Goal: Task Accomplishment & Management: Manage account settings

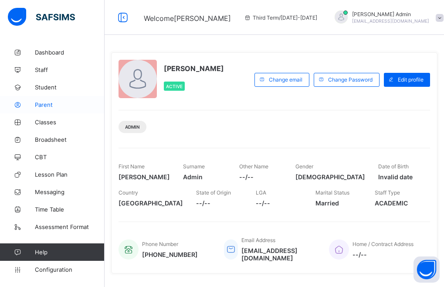
click at [46, 104] on span "Parent" at bounding box center [70, 104] width 70 height 7
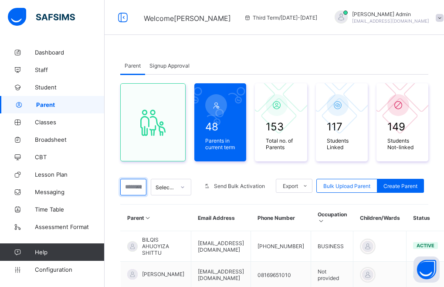
click at [138, 187] on input "text" at bounding box center [133, 187] width 26 height 17
type input "******"
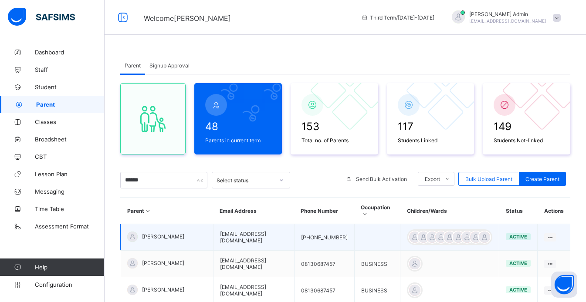
click at [184, 234] on span "[PERSON_NAME]" at bounding box center [163, 237] width 42 height 7
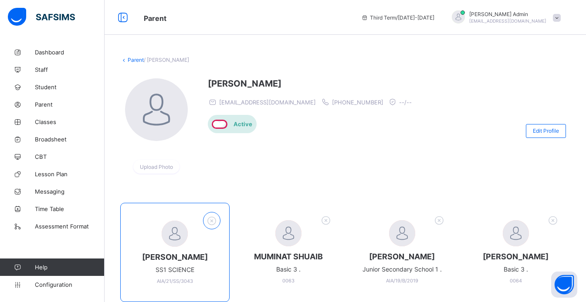
click at [214, 222] on icon at bounding box center [212, 220] width 14 height 11
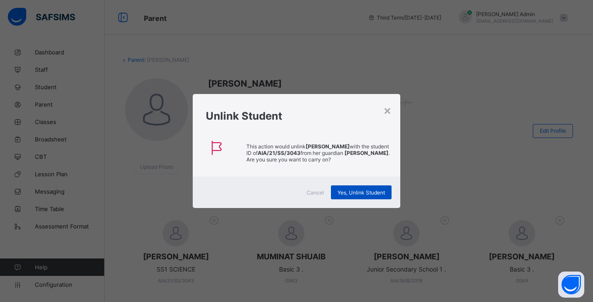
click at [356, 195] on span "Yes, Unlink Student" at bounding box center [360, 193] width 47 height 7
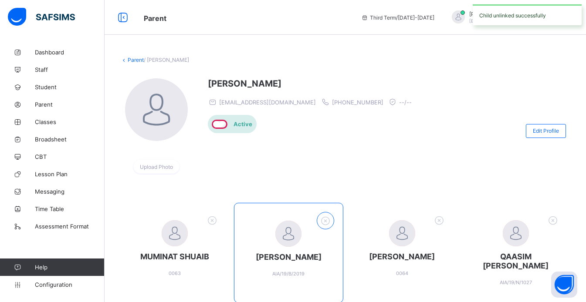
click at [329, 221] on icon at bounding box center [326, 220] width 14 height 11
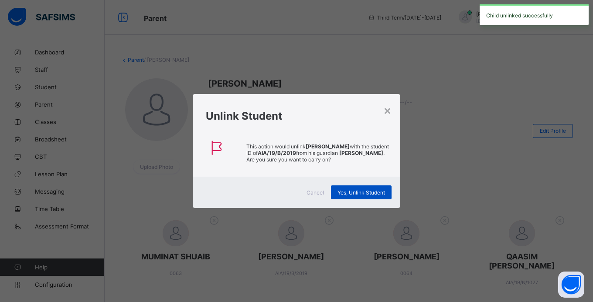
click at [342, 196] on span "Yes, Unlink Student" at bounding box center [360, 193] width 47 height 7
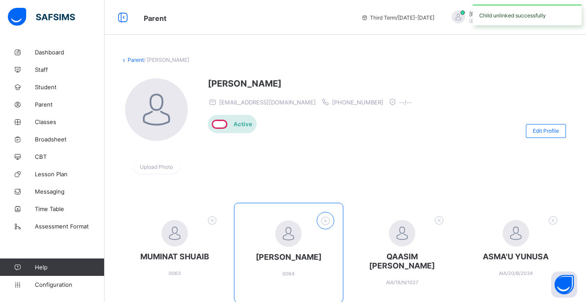
click at [329, 218] on icon at bounding box center [326, 220] width 14 height 11
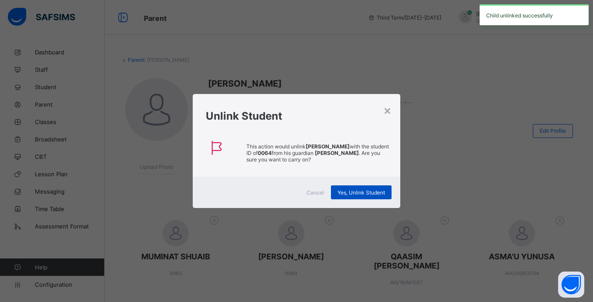
click at [343, 194] on span "Yes, Unlink Student" at bounding box center [360, 193] width 47 height 7
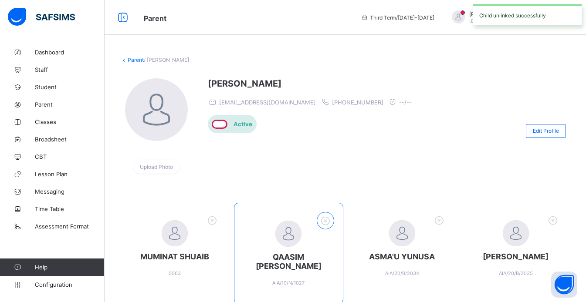
click at [330, 218] on icon at bounding box center [326, 220] width 14 height 11
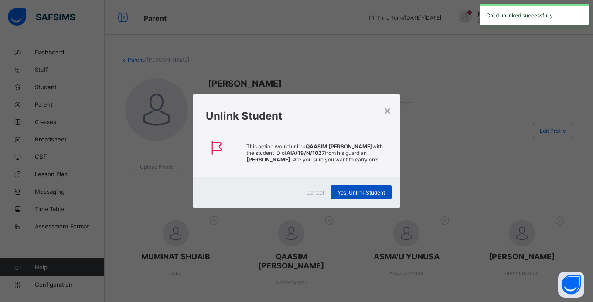
click at [348, 190] on span "Yes, Unlink Student" at bounding box center [360, 193] width 47 height 7
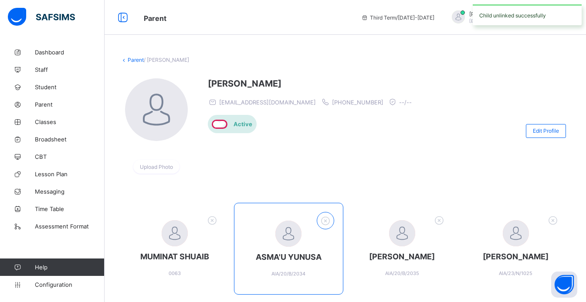
click at [326, 221] on icon at bounding box center [326, 220] width 14 height 11
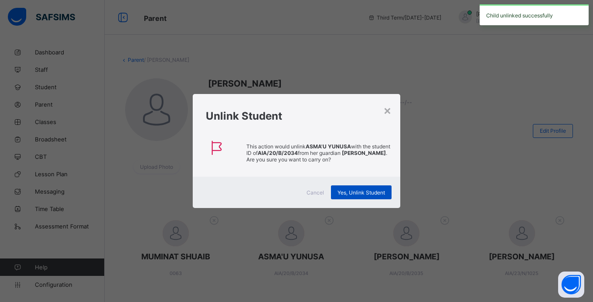
click at [342, 195] on span "Yes, Unlink Student" at bounding box center [360, 193] width 47 height 7
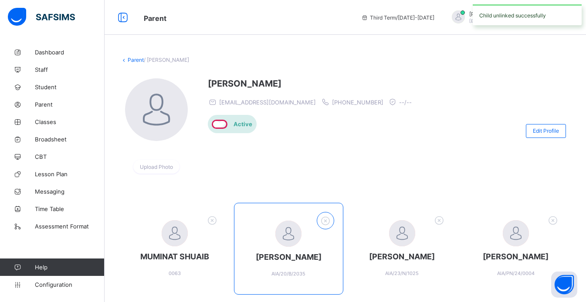
click at [332, 218] on icon at bounding box center [326, 220] width 14 height 11
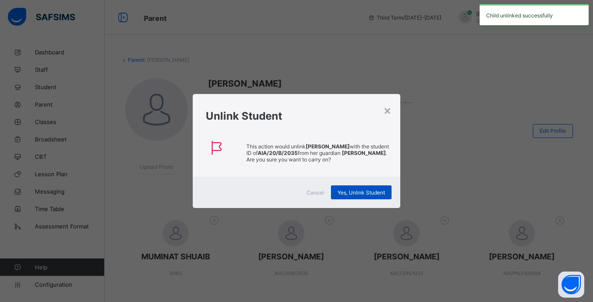
click at [349, 191] on span "Yes, Unlink Student" at bounding box center [360, 193] width 47 height 7
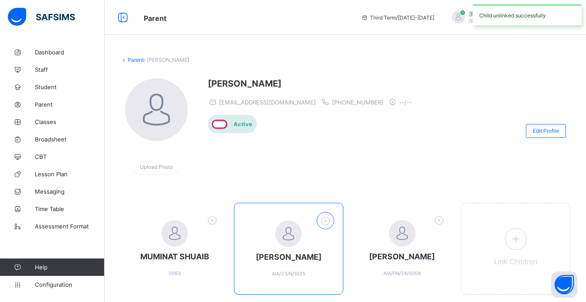
click at [331, 219] on icon at bounding box center [326, 220] width 14 height 11
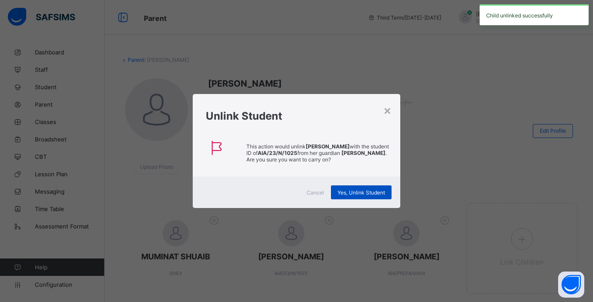
click at [347, 199] on div "Yes, Unlink Student" at bounding box center [361, 193] width 61 height 14
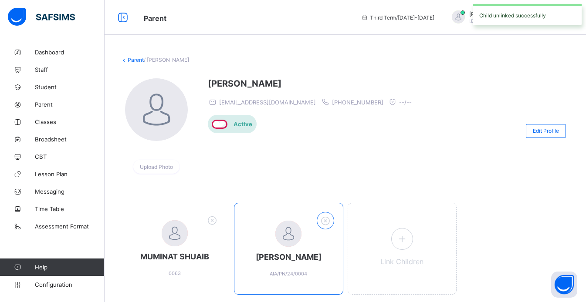
click at [326, 220] on icon at bounding box center [326, 220] width 14 height 11
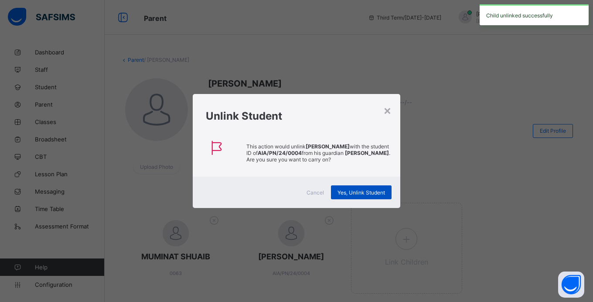
click at [349, 196] on span "Yes, Unlink Student" at bounding box center [360, 193] width 47 height 7
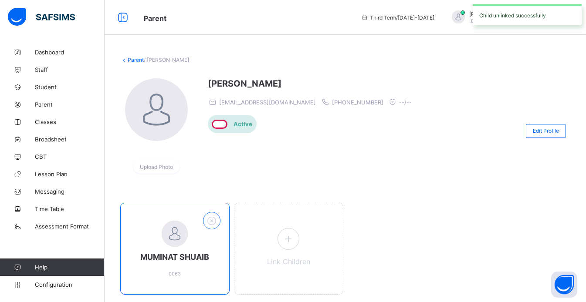
click at [214, 222] on icon at bounding box center [212, 220] width 14 height 11
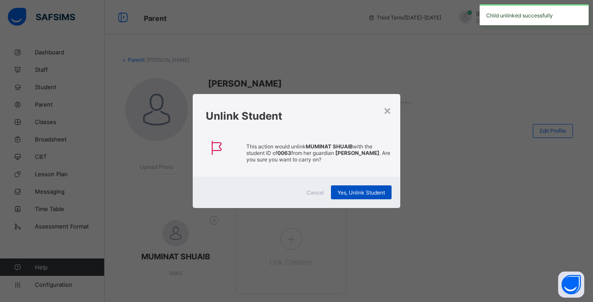
click at [348, 195] on span "Yes, Unlink Student" at bounding box center [360, 193] width 47 height 7
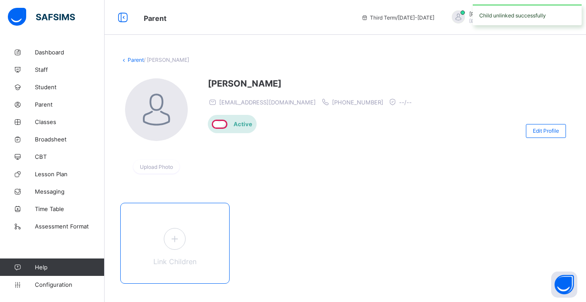
click at [178, 235] on icon at bounding box center [175, 239] width 16 height 14
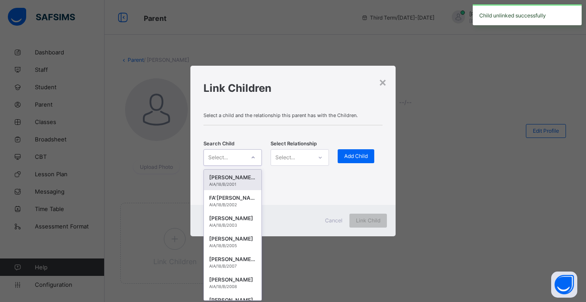
click at [225, 155] on div "Select..." at bounding box center [218, 157] width 20 height 17
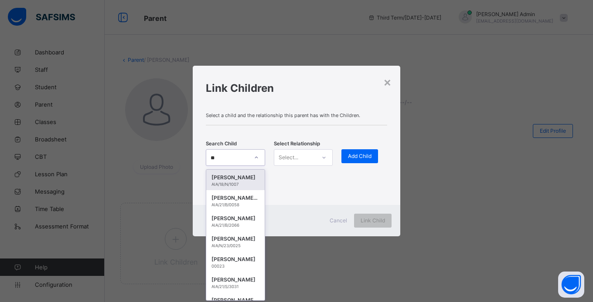
type input "***"
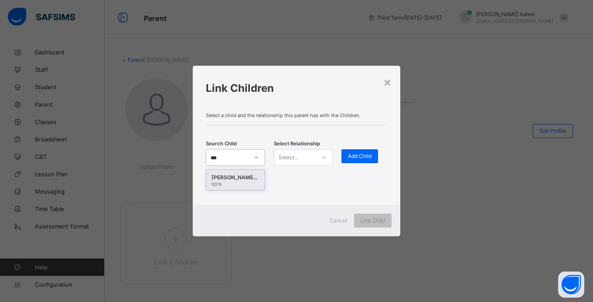
click at [229, 180] on div "[PERSON_NAME] [PERSON_NAME]" at bounding box center [235, 177] width 48 height 9
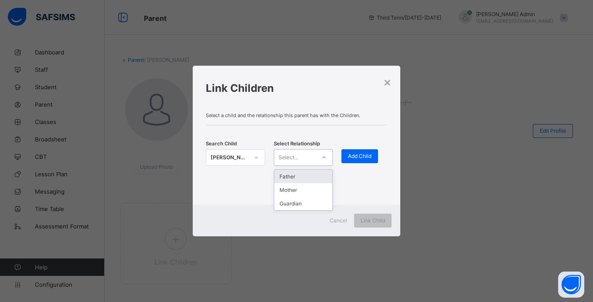
click at [311, 159] on div "Select..." at bounding box center [295, 158] width 42 height 12
click at [291, 204] on div "Guardian" at bounding box center [303, 204] width 58 height 14
click at [368, 153] on div "Add Child" at bounding box center [359, 156] width 37 height 14
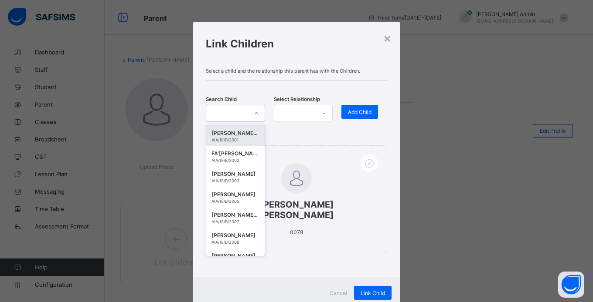
click at [249, 115] on div at bounding box center [256, 113] width 15 height 14
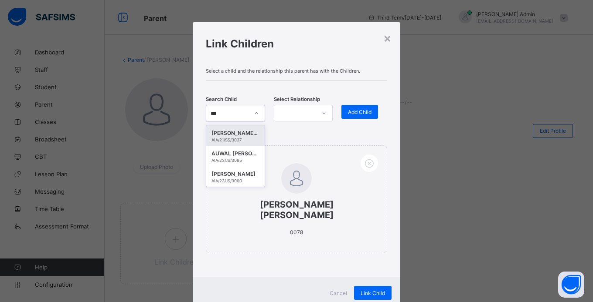
type input "****"
click at [233, 153] on div "AUWAL [PERSON_NAME]" at bounding box center [235, 153] width 48 height 9
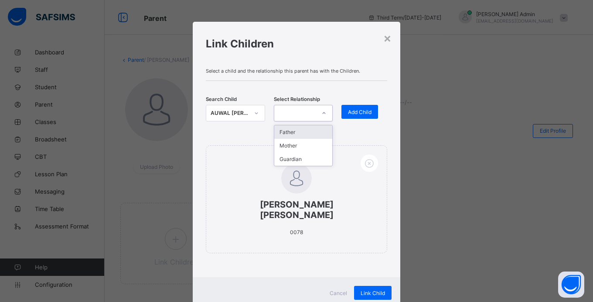
click at [286, 116] on div at bounding box center [295, 113] width 42 height 12
click at [279, 161] on div "Guardian" at bounding box center [303, 160] width 58 height 14
click at [349, 115] on span "Add Child" at bounding box center [360, 112] width 24 height 7
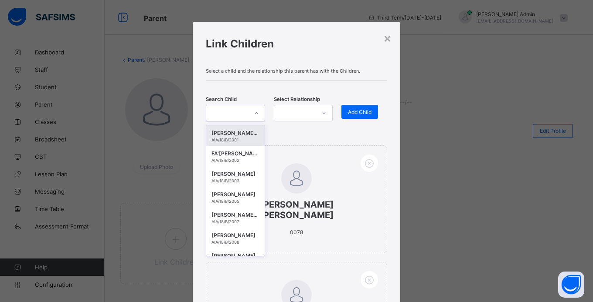
click at [254, 112] on icon at bounding box center [256, 113] width 5 height 9
type input "****"
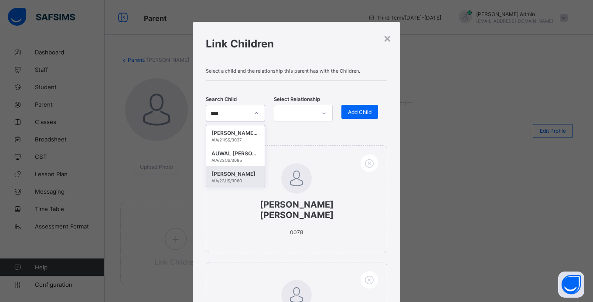
click at [238, 174] on div "[PERSON_NAME]" at bounding box center [235, 174] width 48 height 9
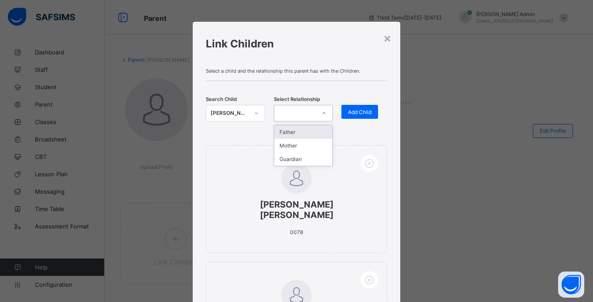
click at [299, 112] on div at bounding box center [295, 113] width 42 height 12
click at [293, 160] on div "Guardian" at bounding box center [303, 160] width 58 height 14
click at [355, 113] on span "Add Child" at bounding box center [360, 112] width 24 height 7
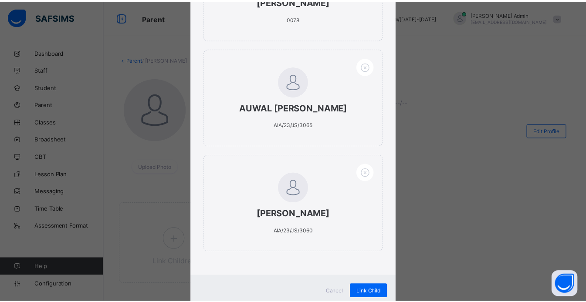
scroll to position [214, 0]
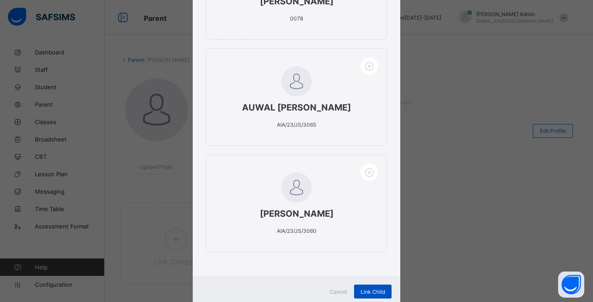
click at [371, 286] on span "Link Child" at bounding box center [372, 292] width 24 height 7
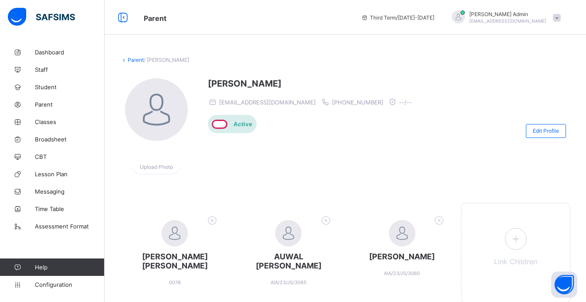
click at [130, 56] on div "Parent / [PERSON_NAME] Upload Photo [PERSON_NAME] [EMAIL_ADDRESS][DOMAIN_NAME] …" at bounding box center [346, 191] width 482 height 295
click at [130, 60] on link "Parent" at bounding box center [136, 60] width 16 height 7
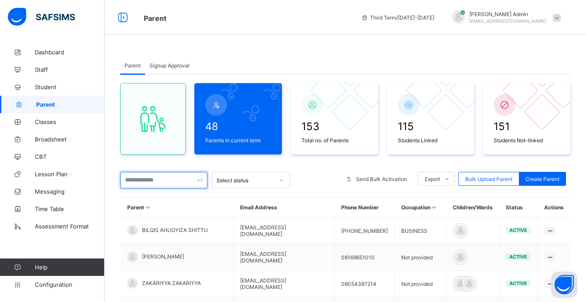
click at [156, 182] on input "text" at bounding box center [163, 180] width 87 height 17
type input "******"
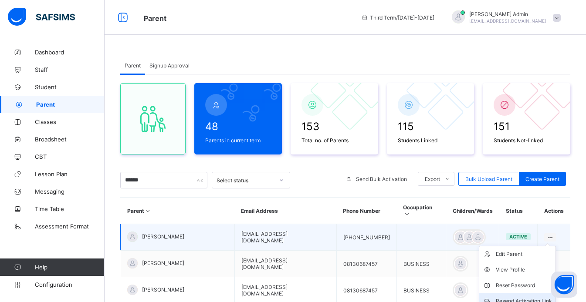
click at [444, 286] on div "Resend Activation Link" at bounding box center [524, 301] width 56 height 9
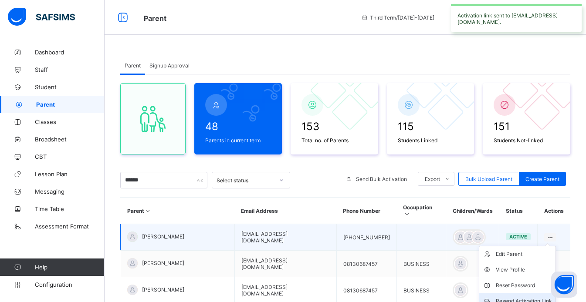
click at [444, 286] on div "Resend Activation Link" at bounding box center [524, 301] width 56 height 9
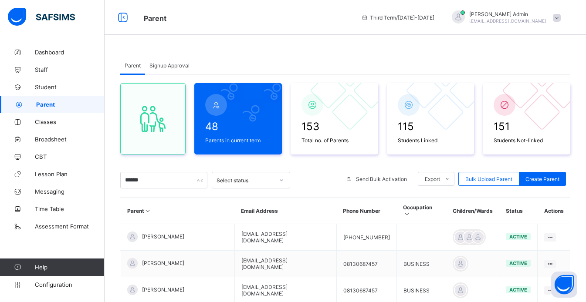
click at [366, 187] on div "****** Select status Send Bulk Activation Export Pdf Report For All Parents Pdf…" at bounding box center [345, 180] width 450 height 17
click at [165, 66] on span "Signup Approval" at bounding box center [169, 65] width 40 height 7
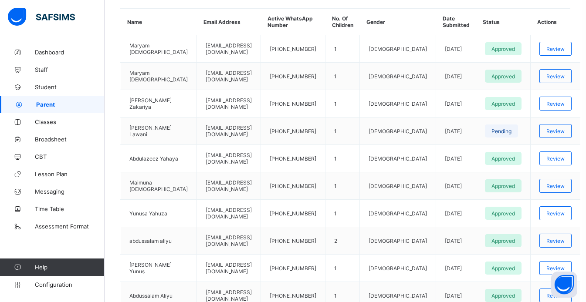
scroll to position [291, 0]
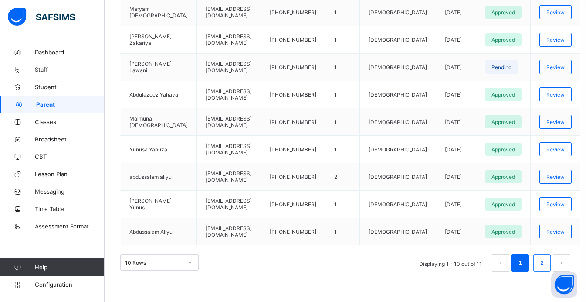
click at [444, 266] on link "2" at bounding box center [542, 263] width 8 height 11
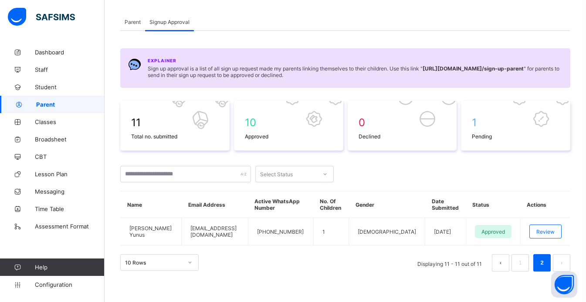
scroll to position [37, 0]
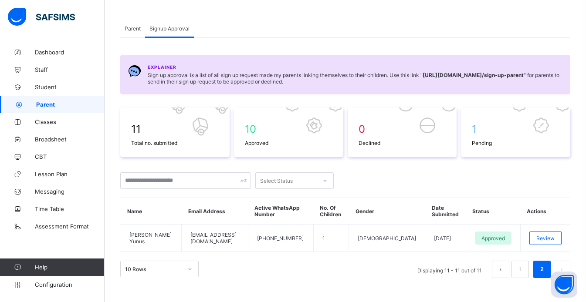
click at [444, 270] on button "prev page" at bounding box center [500, 269] width 17 height 17
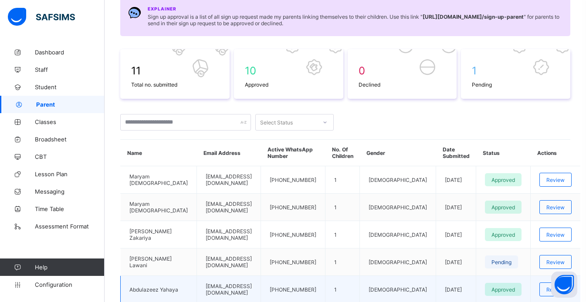
scroll to position [54, 0]
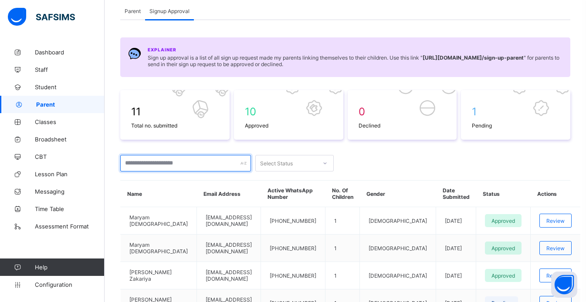
click at [201, 163] on input "text" at bounding box center [185, 163] width 131 height 17
click at [128, 14] on span "Parent" at bounding box center [133, 11] width 16 height 7
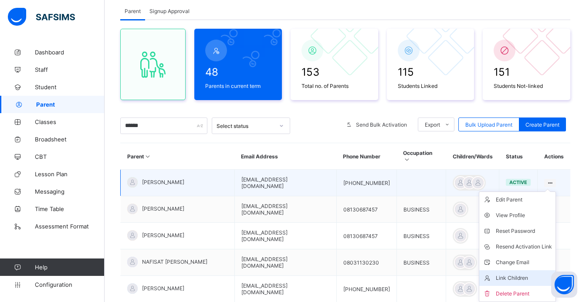
click at [444, 274] on div "Link Children" at bounding box center [524, 278] width 56 height 9
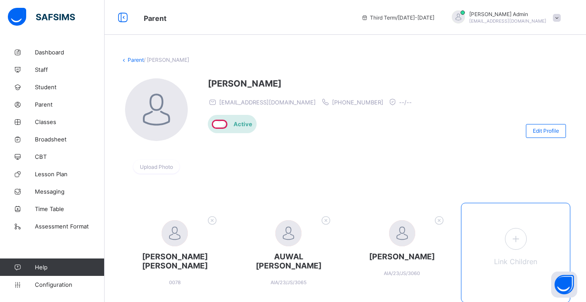
click at [444, 241] on icon at bounding box center [516, 239] width 16 height 14
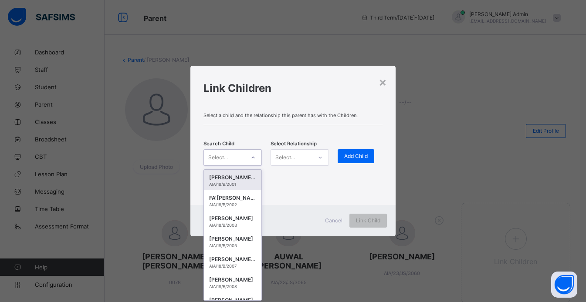
click at [231, 156] on div "Select..." at bounding box center [224, 158] width 41 height 12
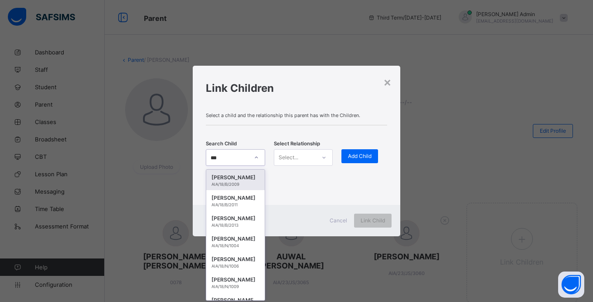
type input "****"
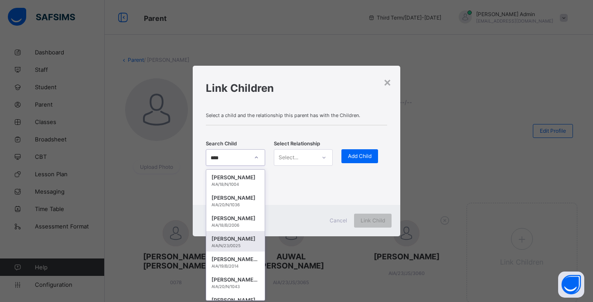
click at [233, 240] on div "[PERSON_NAME]" at bounding box center [235, 239] width 48 height 9
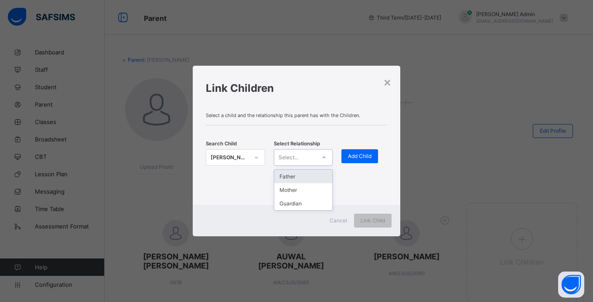
click at [301, 158] on div "Select..." at bounding box center [295, 158] width 42 height 12
click at [295, 200] on div "Guardian" at bounding box center [303, 204] width 58 height 14
click at [363, 154] on span "Add Child" at bounding box center [360, 156] width 24 height 7
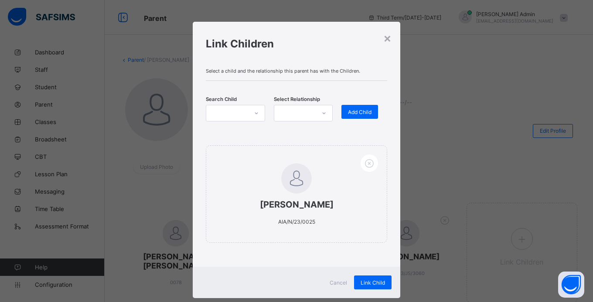
click at [238, 110] on div at bounding box center [227, 113] width 42 height 12
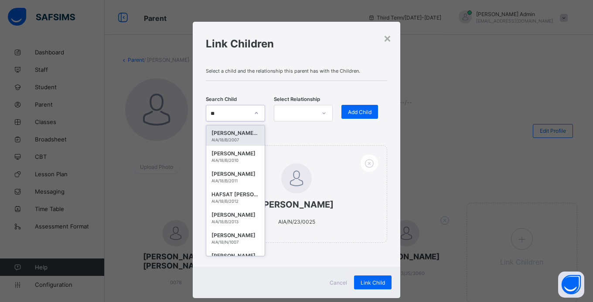
type input "*"
type input "****"
click at [241, 252] on div "[PERSON_NAME]" at bounding box center [235, 256] width 48 height 9
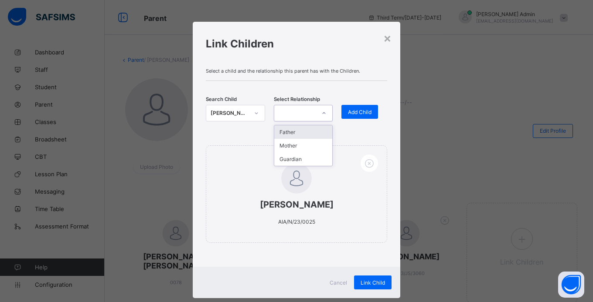
click at [302, 118] on div at bounding box center [295, 113] width 42 height 12
click at [294, 159] on div "Guardian" at bounding box center [303, 160] width 58 height 14
click at [352, 106] on div "Add Child" at bounding box center [359, 112] width 37 height 14
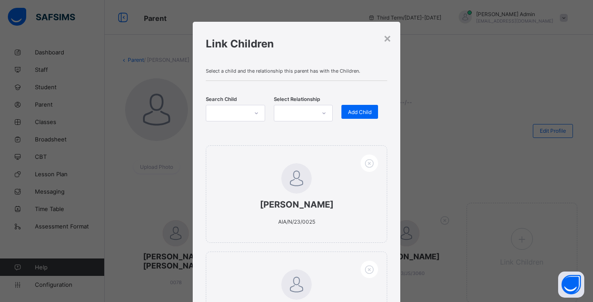
click at [249, 116] on div at bounding box center [256, 113] width 15 height 14
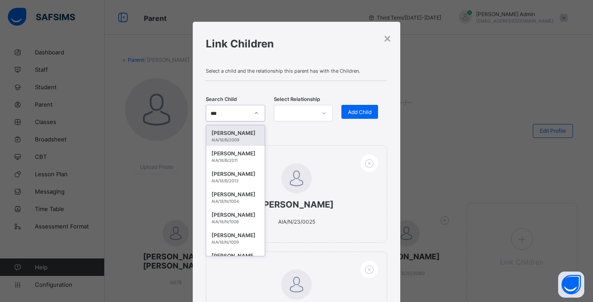
type input "****"
click at [233, 153] on div "[PERSON_NAME]" at bounding box center [235, 153] width 48 height 9
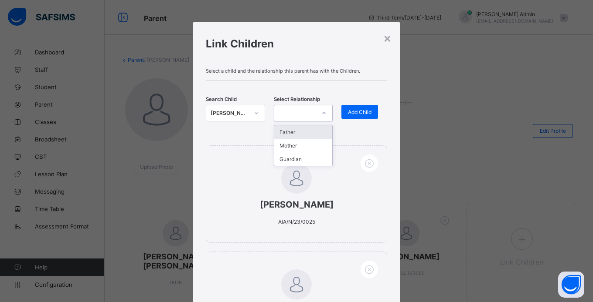
click at [308, 115] on div at bounding box center [295, 113] width 42 height 12
click at [303, 158] on div "Guardian" at bounding box center [303, 160] width 58 height 14
click at [348, 109] on span "Add Child" at bounding box center [360, 112] width 24 height 7
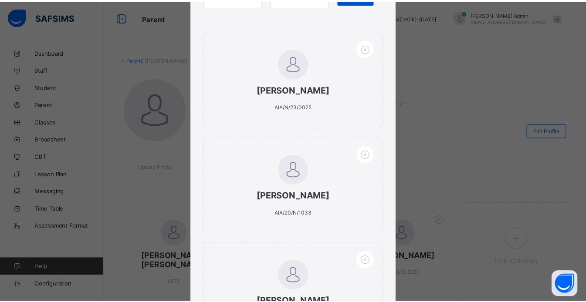
scroll to position [231, 0]
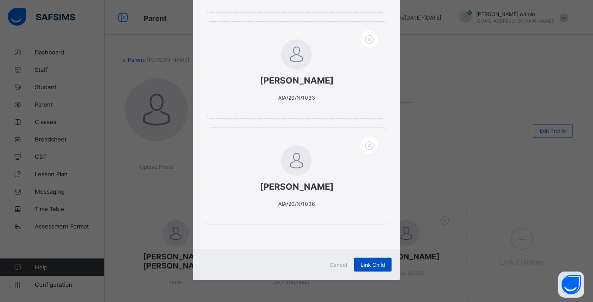
click at [373, 264] on span "Link Child" at bounding box center [372, 265] width 24 height 7
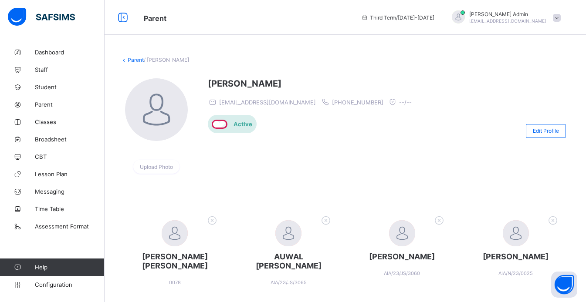
click at [135, 61] on link "Parent" at bounding box center [136, 60] width 16 height 7
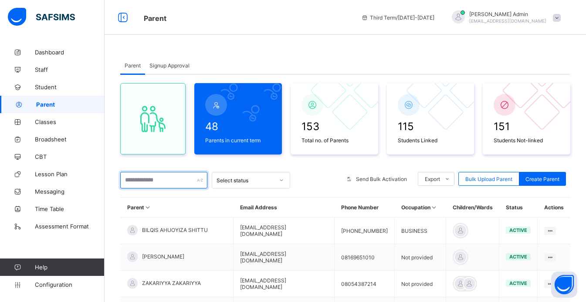
click at [156, 178] on input "text" at bounding box center [163, 180] width 87 height 17
type input "******"
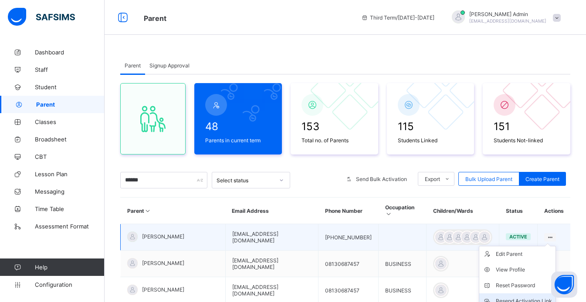
click at [444, 286] on div "Resend Activation Link" at bounding box center [524, 301] width 56 height 9
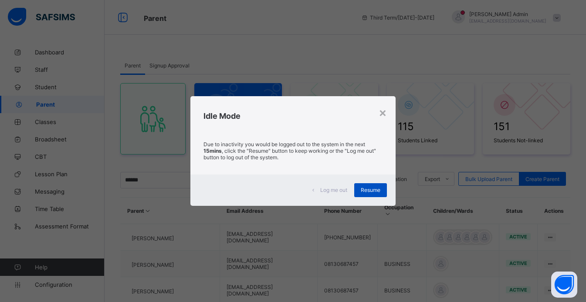
click at [370, 190] on span "Resume" at bounding box center [371, 190] width 20 height 7
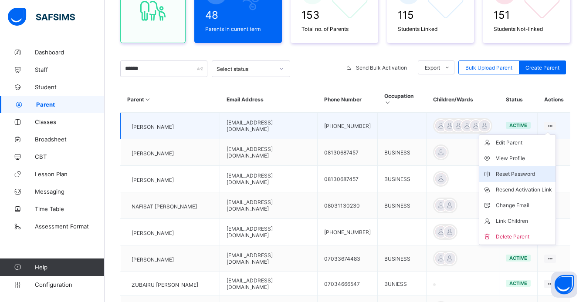
scroll to position [112, 0]
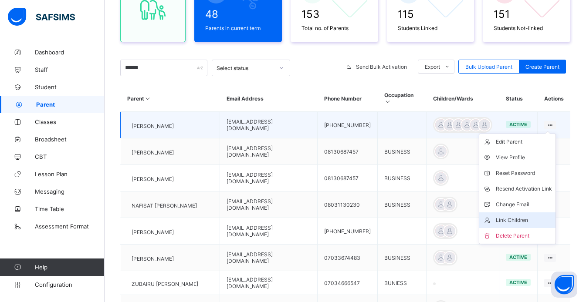
click at [444, 218] on div "Link Children" at bounding box center [524, 220] width 56 height 9
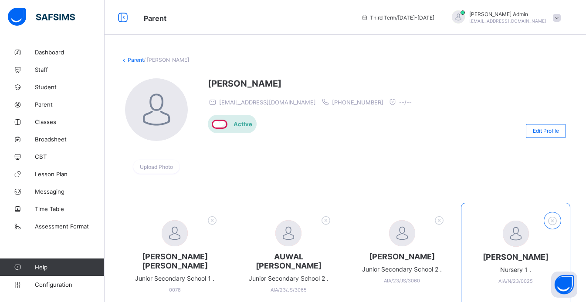
click at [444, 221] on icon at bounding box center [553, 220] width 14 height 11
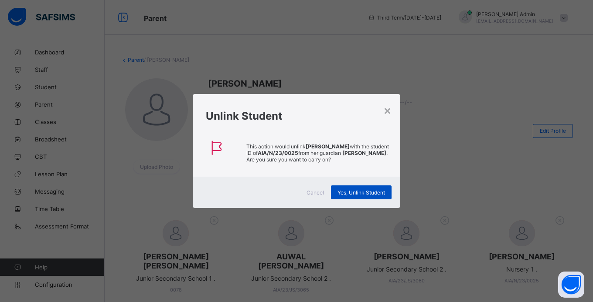
click at [368, 196] on div "Yes, Unlink Student" at bounding box center [361, 193] width 61 height 14
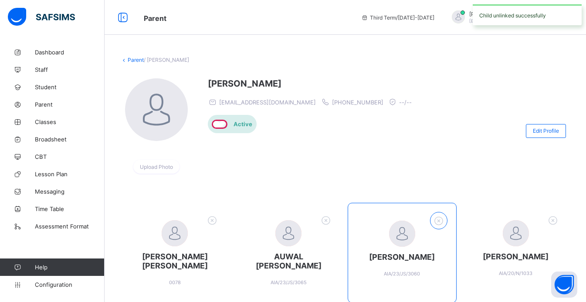
click at [441, 225] on icon at bounding box center [439, 220] width 14 height 11
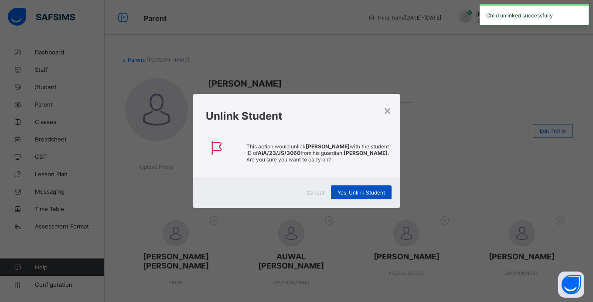
click at [367, 194] on span "Yes, Unlink Student" at bounding box center [360, 193] width 47 height 7
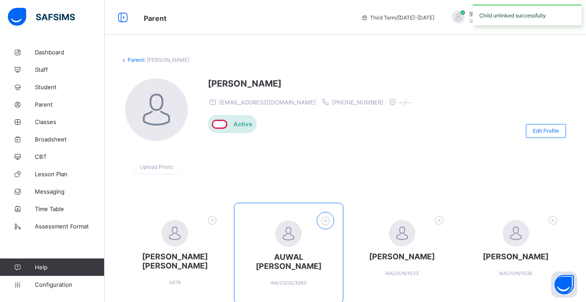
click at [332, 218] on icon at bounding box center [326, 220] width 14 height 11
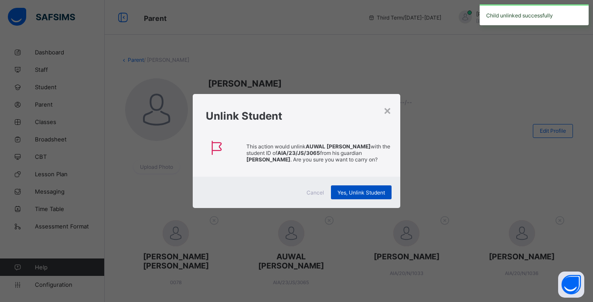
click at [349, 191] on span "Yes, Unlink Student" at bounding box center [360, 193] width 47 height 7
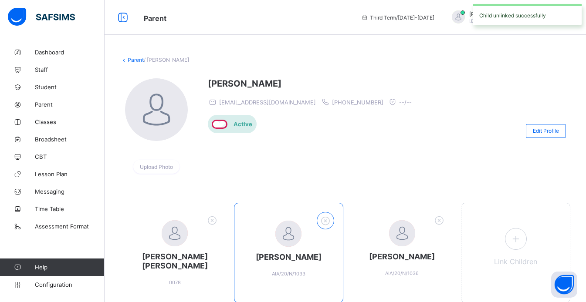
click at [329, 219] on icon at bounding box center [326, 220] width 14 height 11
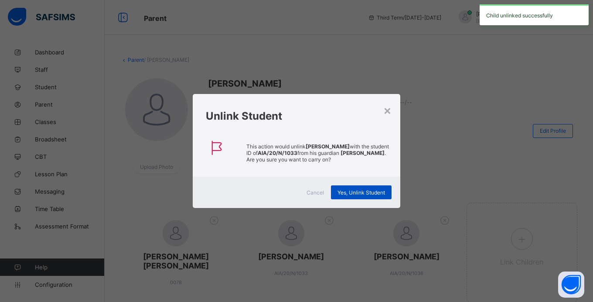
click at [342, 190] on span "Yes, Unlink Student" at bounding box center [360, 193] width 47 height 7
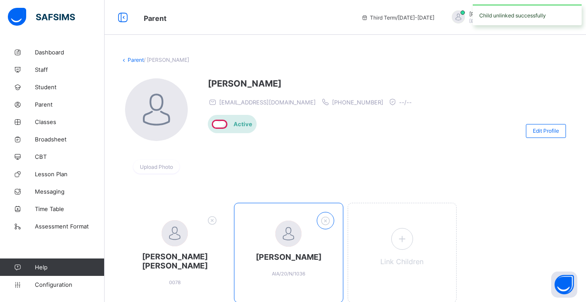
click at [325, 222] on icon at bounding box center [326, 220] width 14 height 11
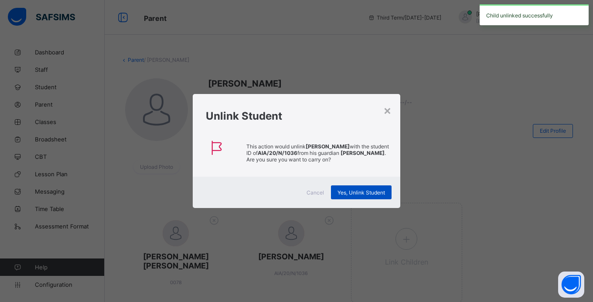
click at [343, 193] on span "Yes, Unlink Student" at bounding box center [360, 193] width 47 height 7
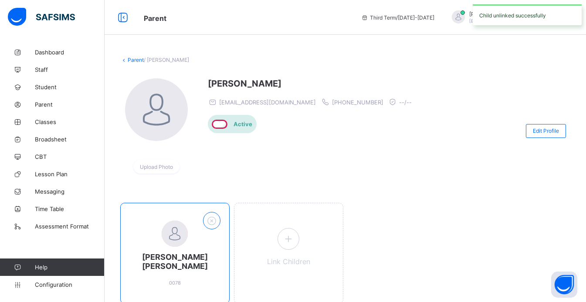
click at [212, 224] on icon at bounding box center [212, 220] width 14 height 11
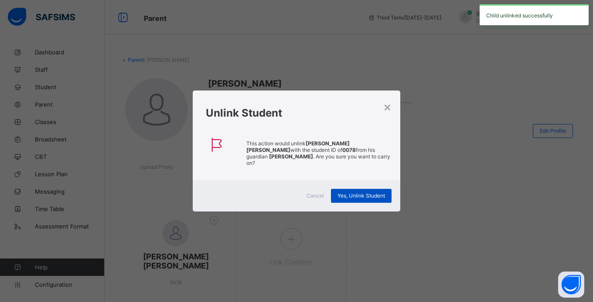
click at [346, 193] on span "Yes, Unlink Student" at bounding box center [360, 196] width 47 height 7
